Goal: Contribute content: Add original content to the website for others to see

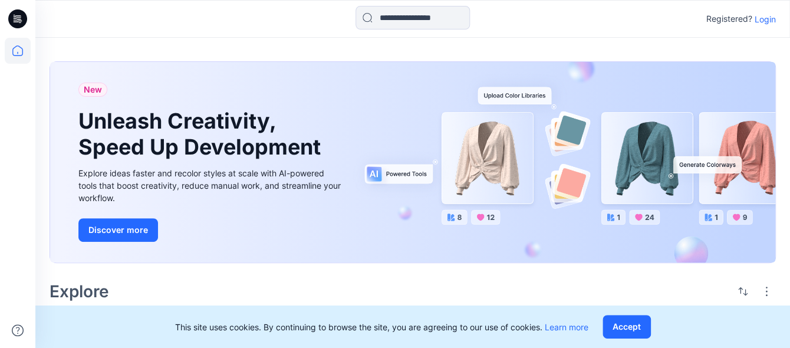
click at [762, 20] on p "Login" at bounding box center [765, 19] width 21 height 12
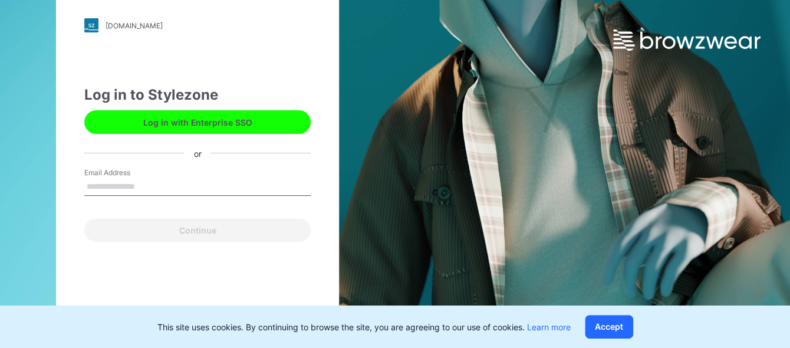
click at [160, 176] on label "Email Address" at bounding box center [125, 172] width 83 height 11
click at [160, 178] on input "Email Address" at bounding box center [197, 187] width 226 height 18
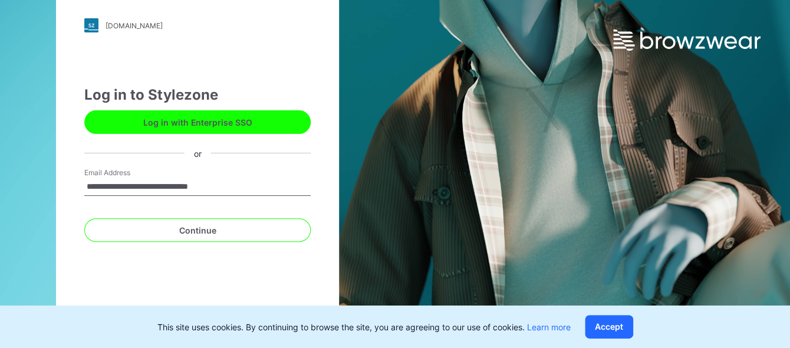
click at [164, 196] on input "**********" at bounding box center [197, 187] width 226 height 18
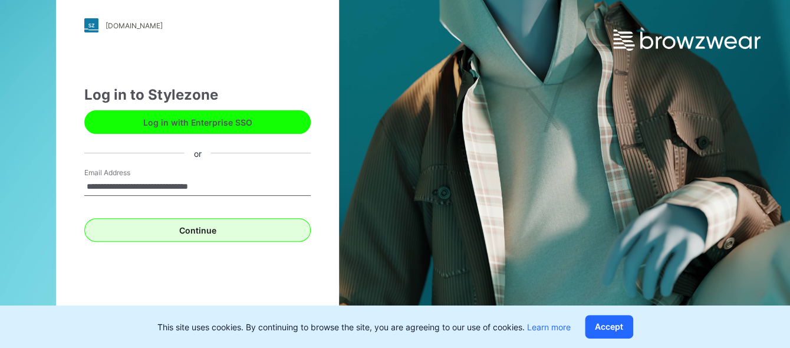
type input "**********"
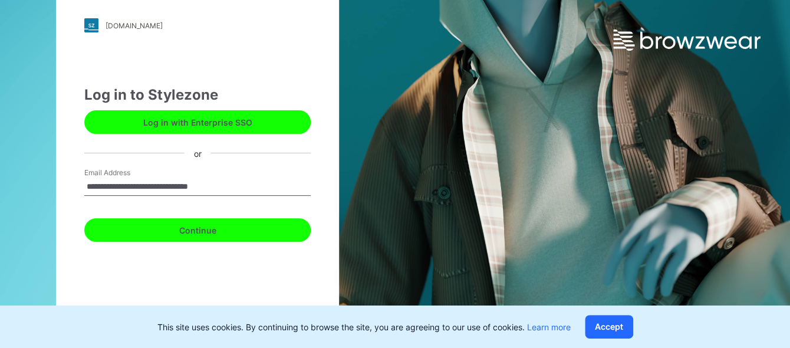
click at [165, 228] on button "Continue" at bounding box center [197, 230] width 226 height 24
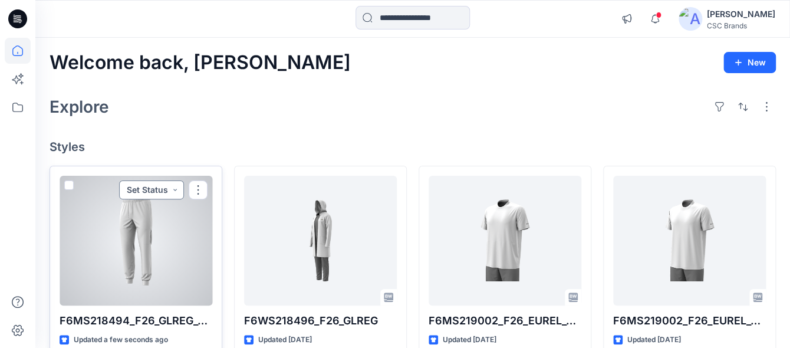
click at [153, 188] on button "Set Status" at bounding box center [151, 189] width 65 height 19
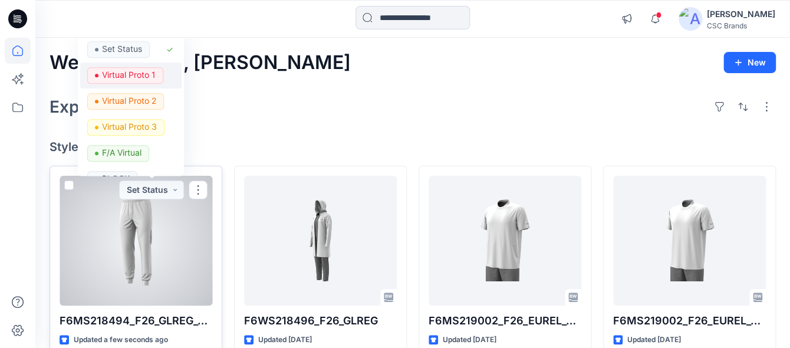
click at [126, 78] on p "Virtual Proto 1" at bounding box center [129, 74] width 54 height 15
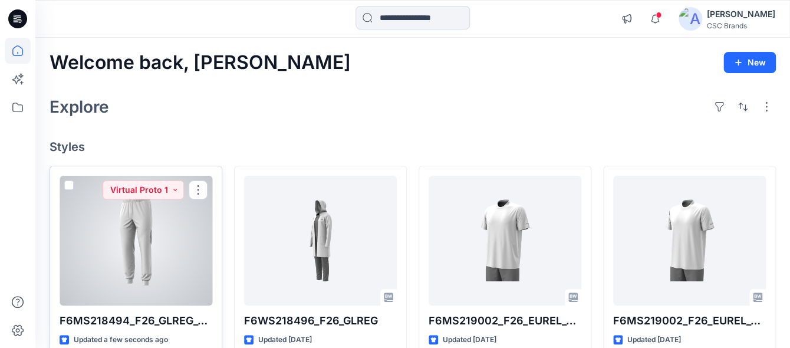
click at [159, 252] on div at bounding box center [136, 241] width 153 height 130
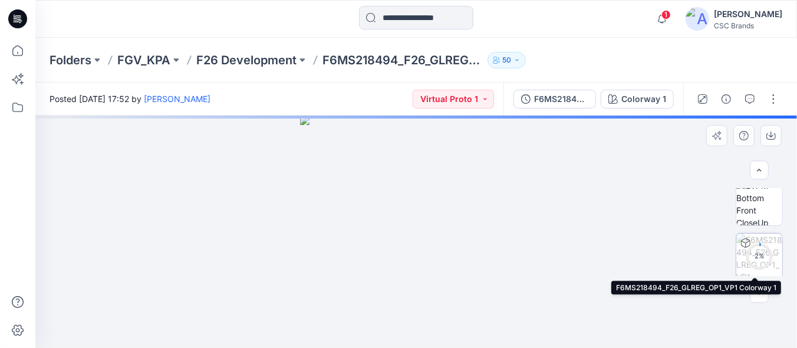
scroll to position [234, 0]
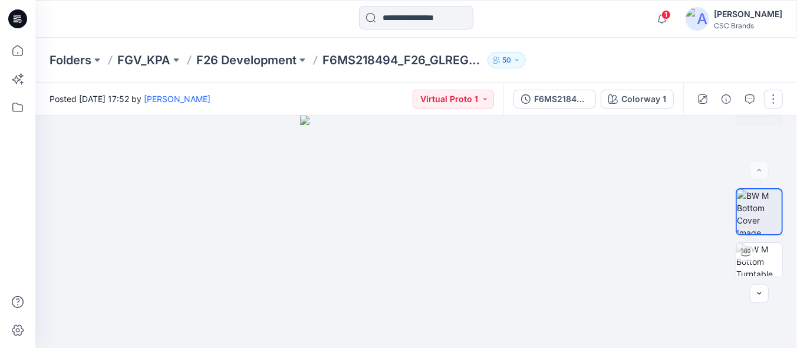
click at [775, 107] on button "button" at bounding box center [773, 99] width 19 height 19
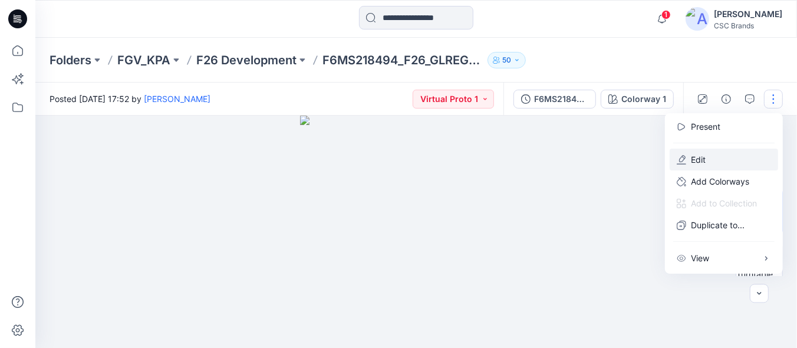
click at [704, 164] on p "Edit" at bounding box center [698, 159] width 15 height 12
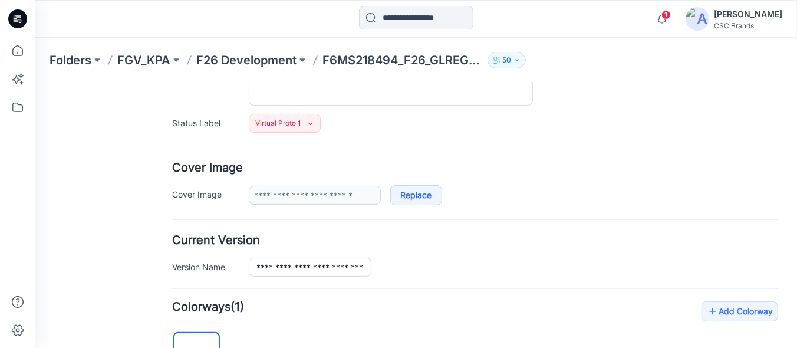
scroll to position [243, 0]
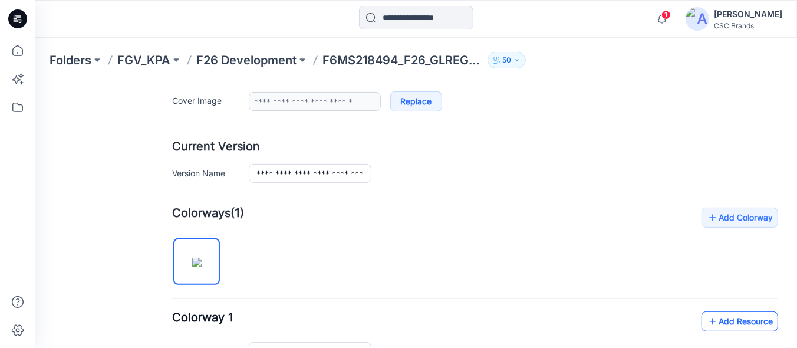
click at [738, 318] on link "Add Resource" at bounding box center [739, 321] width 77 height 20
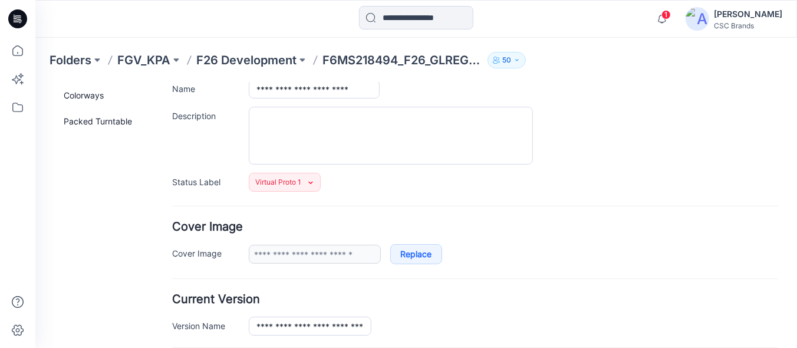
scroll to position [0, 0]
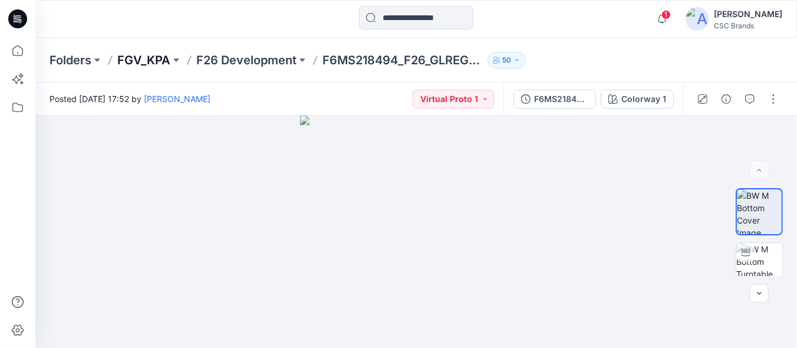
click at [153, 61] on p "FGV_KPA" at bounding box center [143, 60] width 53 height 17
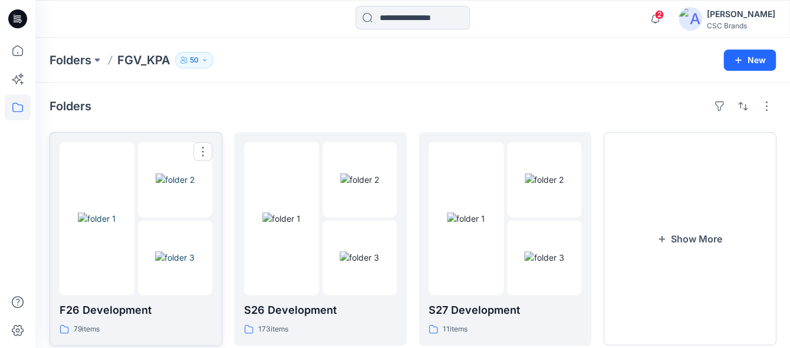
click at [150, 300] on div "F26 Development 79 items" at bounding box center [136, 238] width 153 height 193
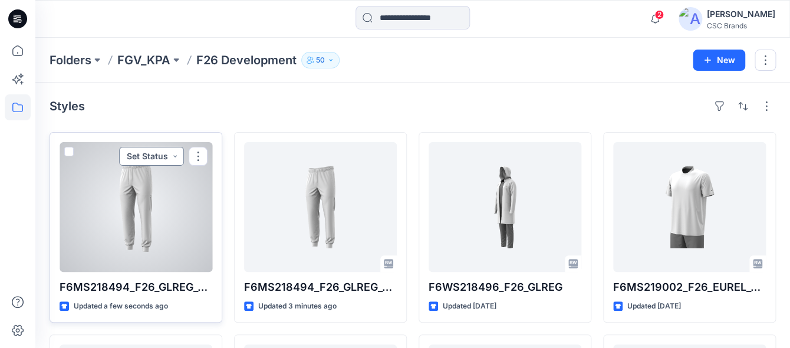
click at [169, 155] on button "Set Status" at bounding box center [151, 156] width 65 height 19
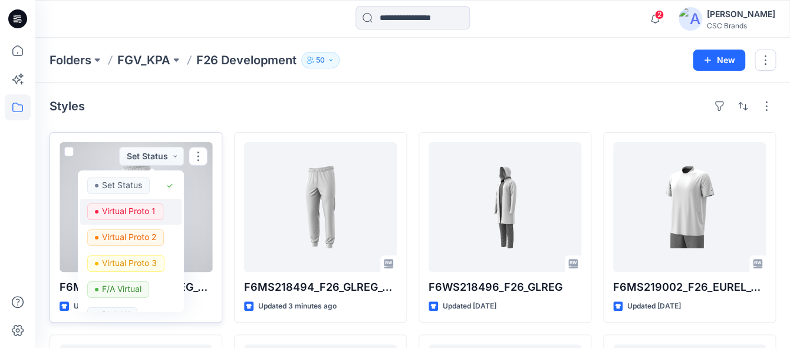
click at [140, 208] on p "Virtual Proto 1" at bounding box center [129, 210] width 54 height 15
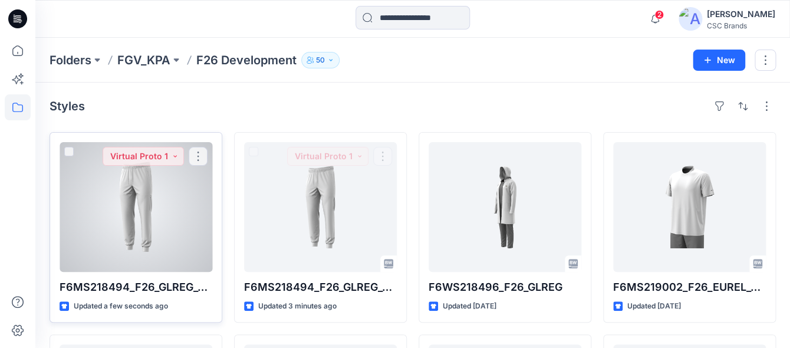
click at [149, 234] on div at bounding box center [136, 207] width 153 height 130
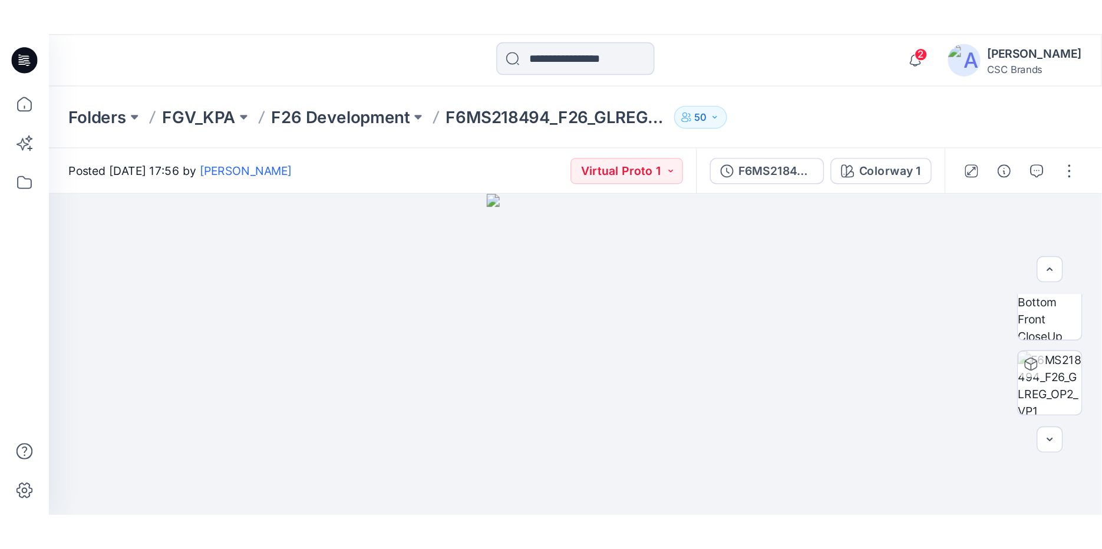
scroll to position [27, 0]
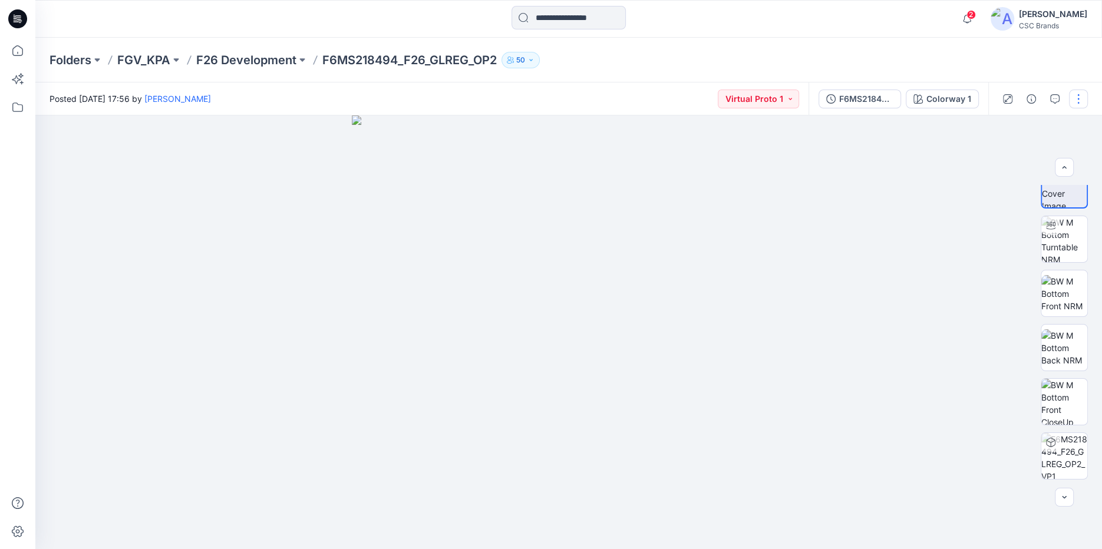
click at [796, 97] on button "button" at bounding box center [1078, 99] width 19 height 19
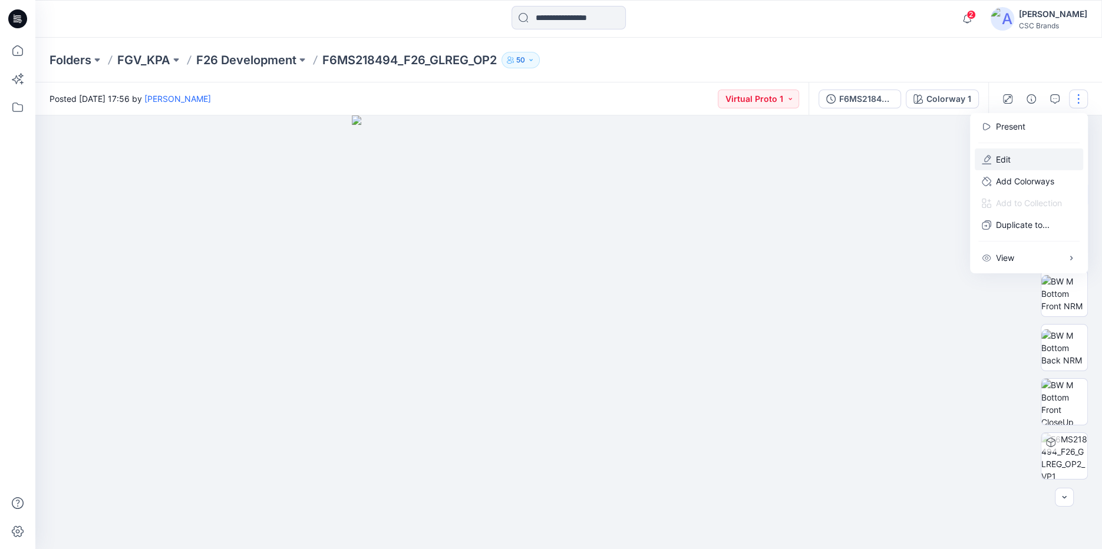
click at [796, 161] on button "Edit" at bounding box center [1029, 160] width 108 height 22
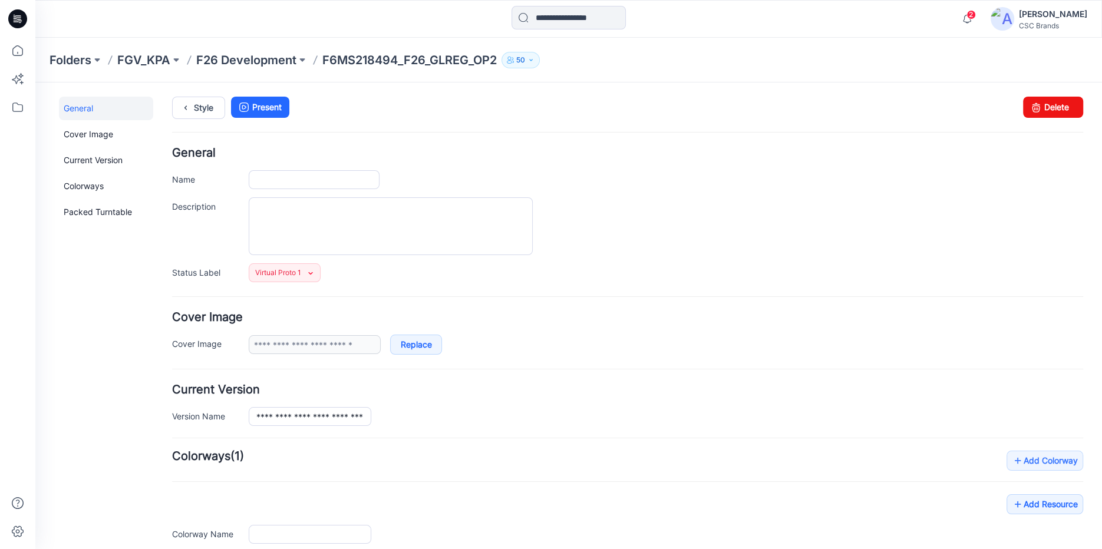
type input "**********"
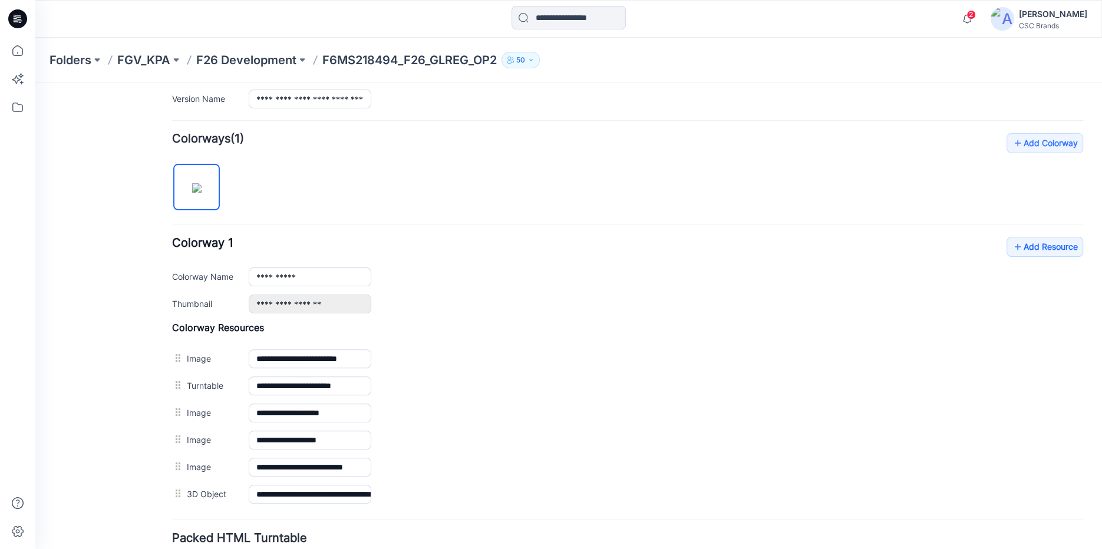
scroll to position [318, 0]
click at [1036, 251] on link "Add Resource" at bounding box center [1045, 246] width 77 height 20
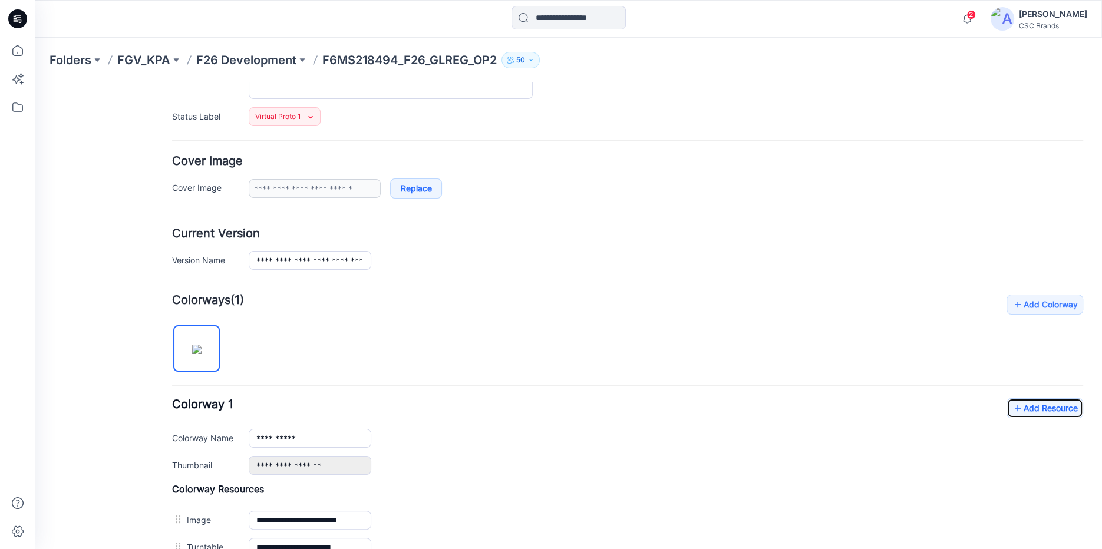
scroll to position [0, 0]
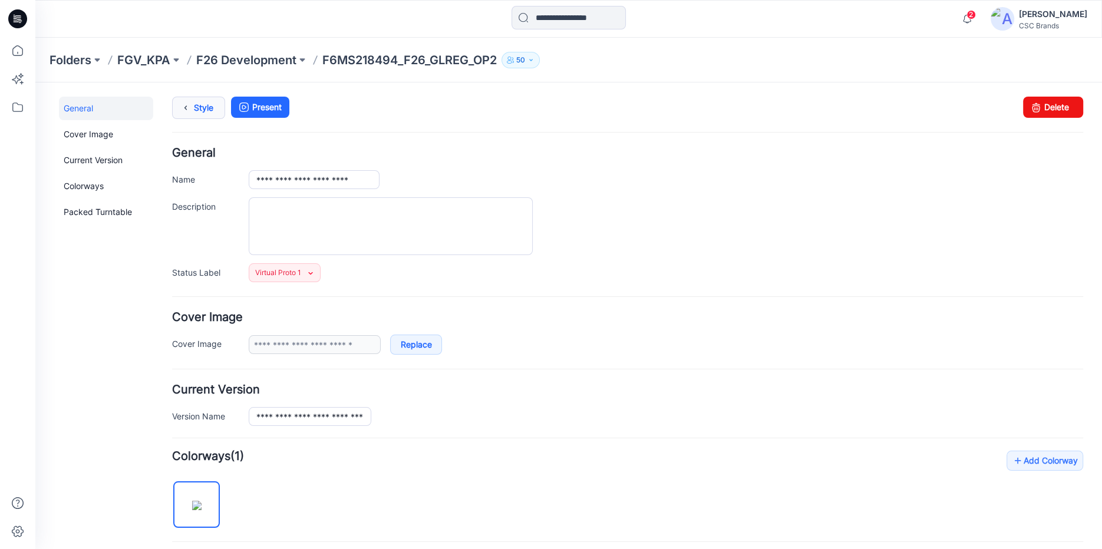
click at [212, 111] on link "Style" at bounding box center [198, 108] width 53 height 22
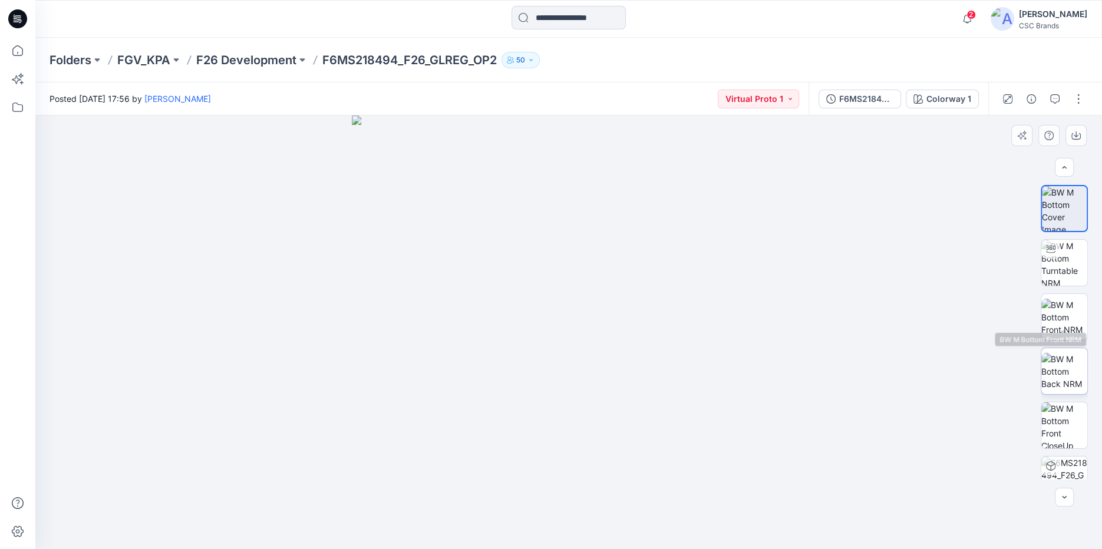
scroll to position [81, 0]
